Goal: Information Seeking & Learning: Learn about a topic

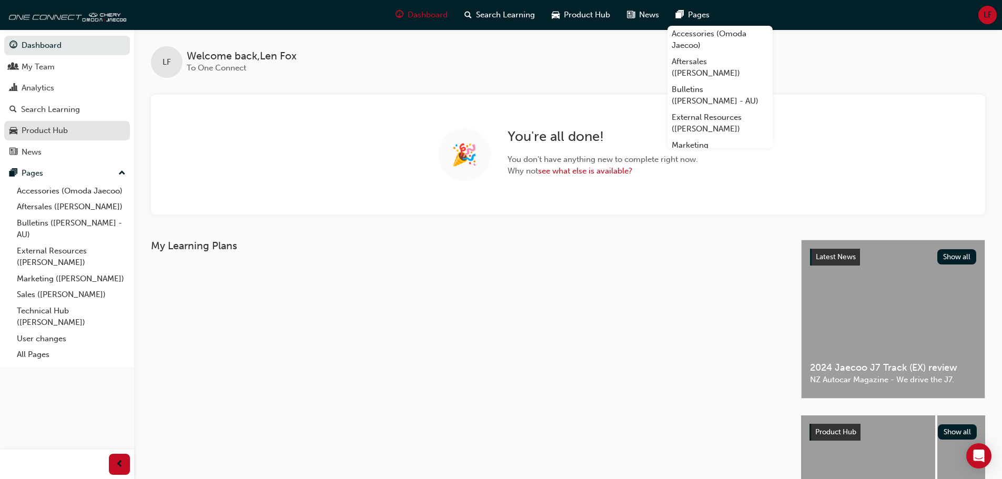
click at [66, 126] on div "Product Hub" at bounding box center [45, 131] width 46 height 12
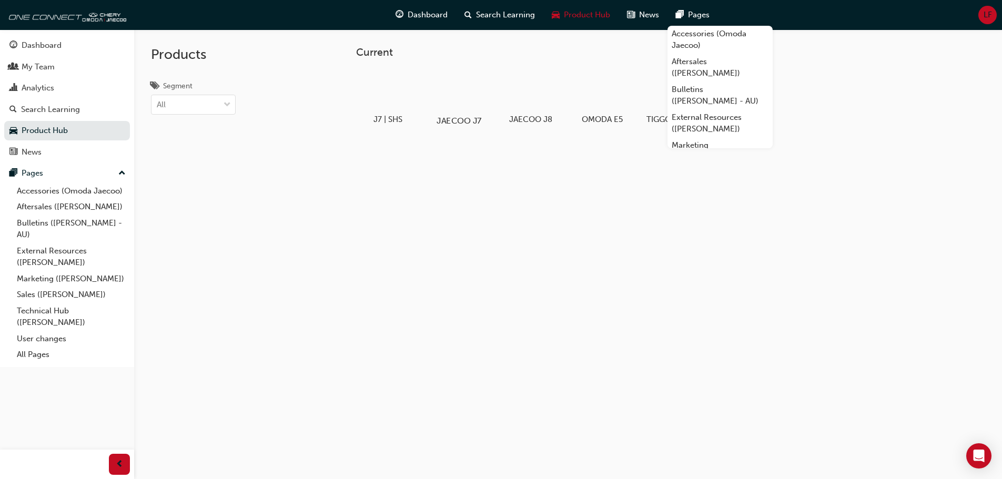
click at [463, 94] on div at bounding box center [459, 90] width 58 height 42
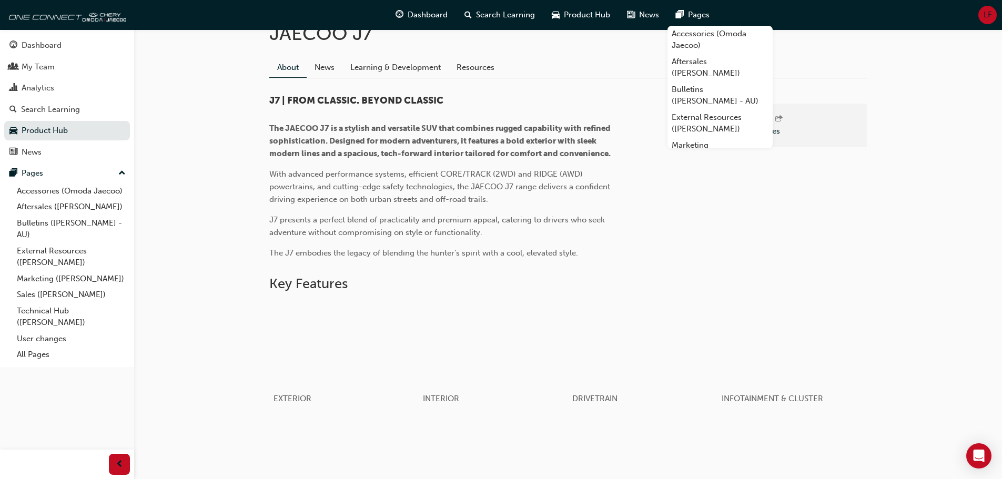
scroll to position [105, 0]
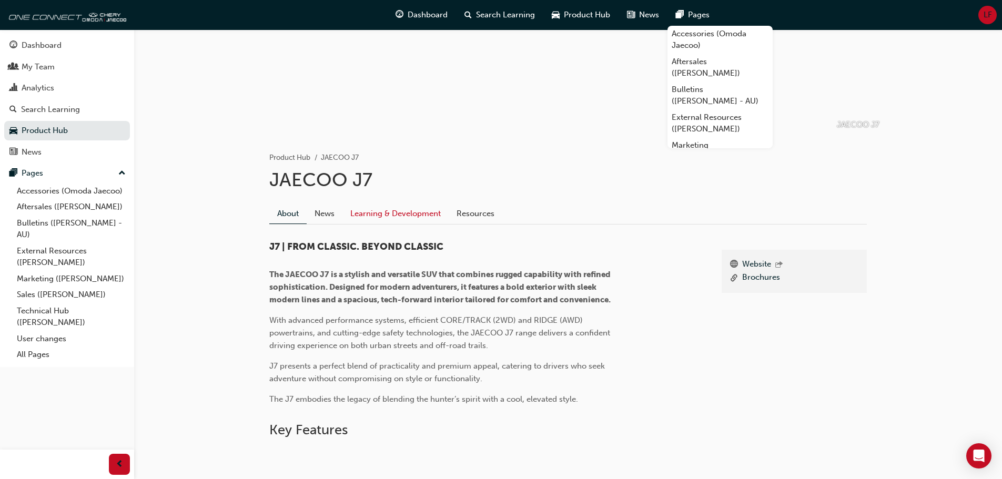
drag, startPoint x: 431, startPoint y: 202, endPoint x: 422, endPoint y: 213, distance: 13.5
click at [430, 203] on div "About News Learning & Development Resources" at bounding box center [567, 209] width 597 height 29
click at [421, 216] on link "Learning & Development" at bounding box center [395, 213] width 106 height 20
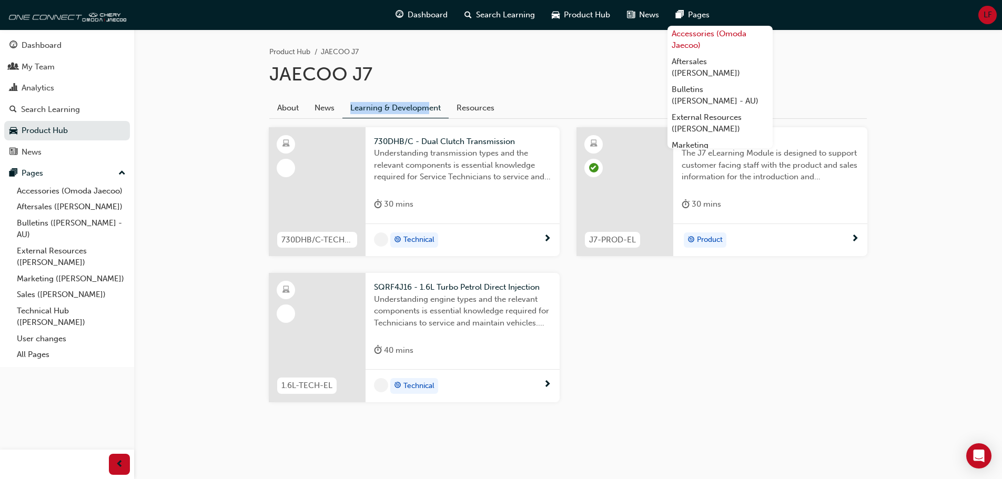
scroll to position [211, 0]
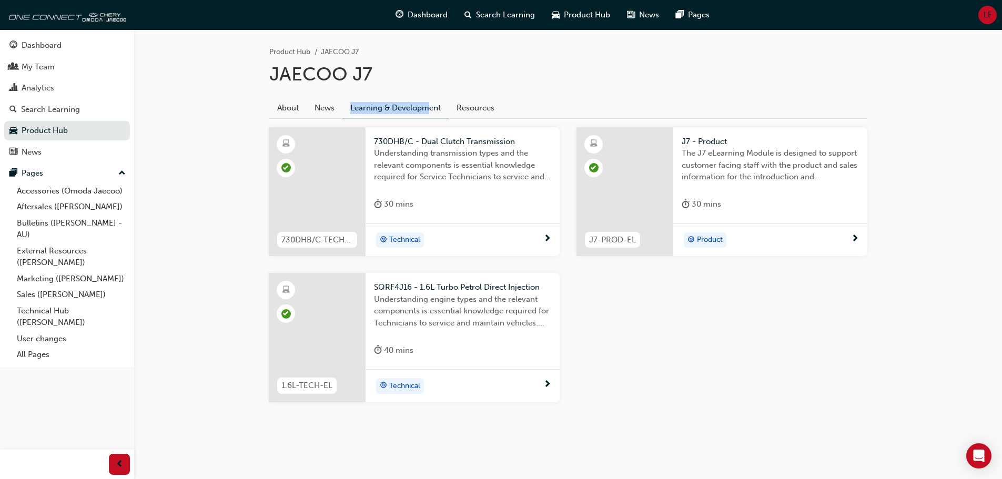
click at [409, 295] on span "Understanding engine types and the relevant components is essential knowledge r…" at bounding box center [462, 311] width 177 height 36
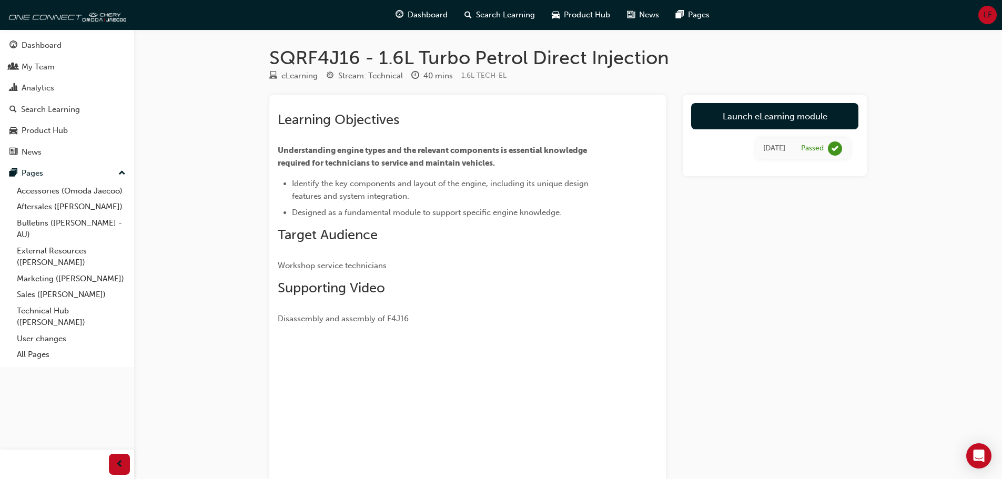
scroll to position [211, 0]
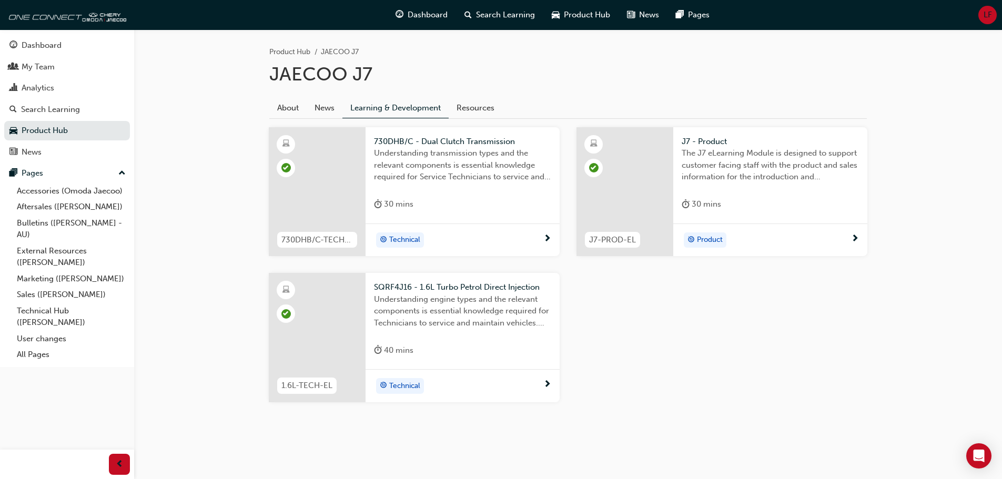
click at [347, 185] on div at bounding box center [317, 191] width 97 height 129
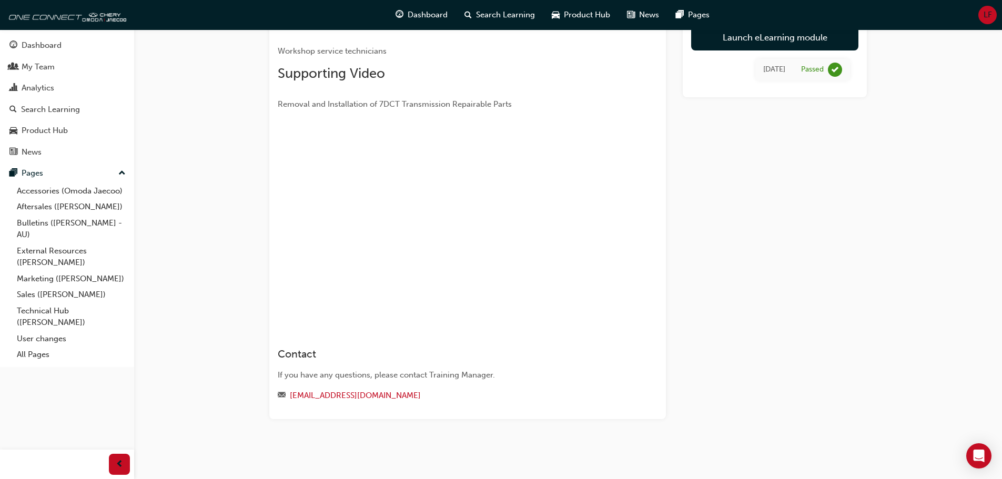
scroll to position [179, 0]
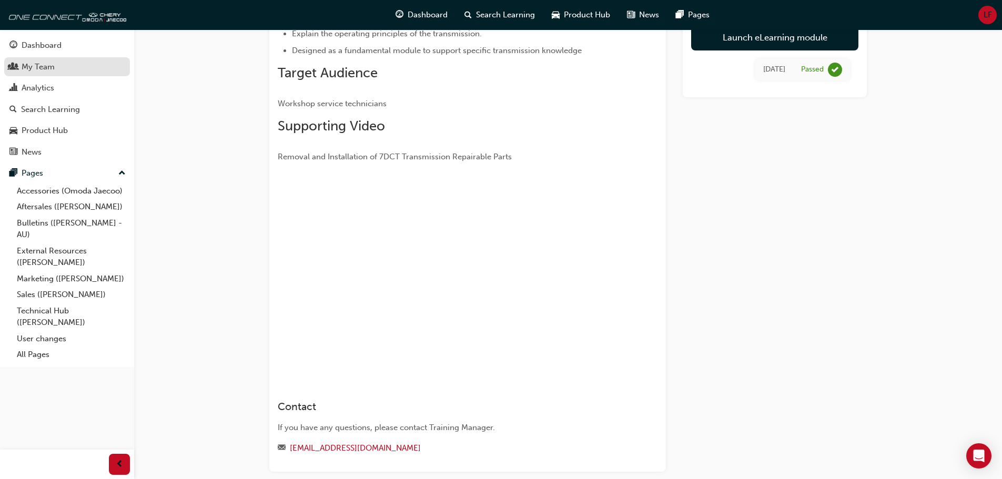
click at [22, 65] on div "My Team" at bounding box center [66, 66] width 115 height 13
